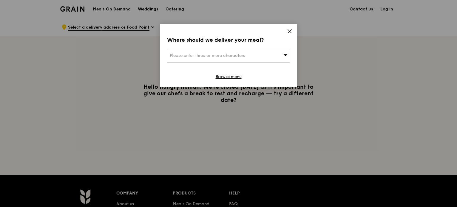
click at [273, 60] on div "Please enter three or more characters" at bounding box center [228, 56] width 123 height 14
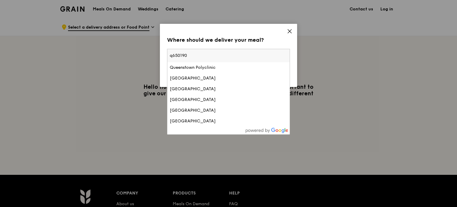
drag, startPoint x: 174, startPoint y: 56, endPoint x: 168, endPoint y: 55, distance: 5.7
click at [168, 55] on input "q650190" at bounding box center [228, 55] width 122 height 13
type input "650190"
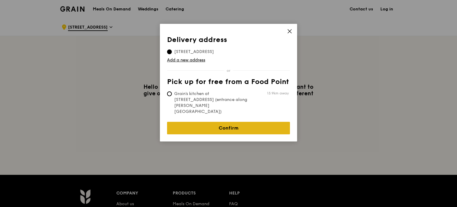
click at [229, 122] on link "Confirm" at bounding box center [228, 128] width 123 height 13
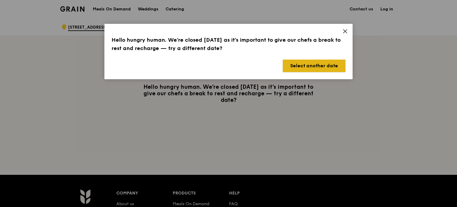
click at [320, 71] on button "Select another date" at bounding box center [314, 66] width 63 height 13
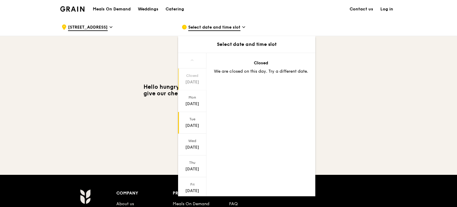
click at [195, 123] on div "[DATE]" at bounding box center [192, 126] width 27 height 6
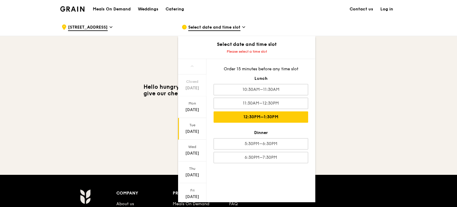
click at [281, 114] on div "12:30PM–1:30PM" at bounding box center [260, 116] width 94 height 11
